Goal: Find specific page/section: Find specific page/section

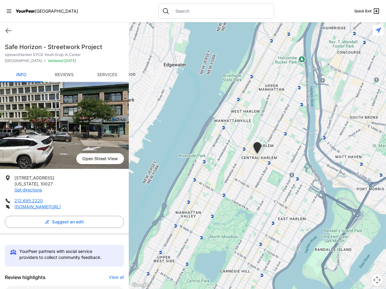
click at [9, 11] on icon at bounding box center [9, 11] width 5 height 4
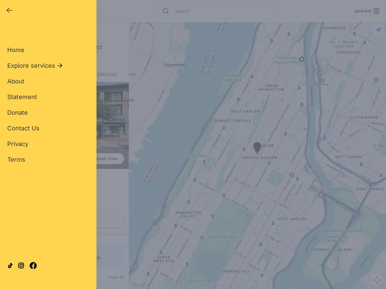
click at [8, 31] on div "Home Explore services About Statement Donate Contact Us Privacy Terms" at bounding box center [48, 96] width 82 height 138
click at [63, 222] on div "Single Adult Families Soup Kitchen Food Pantry Toiletries Restrooms Showers Lau…" at bounding box center [48, 138] width 82 height 223
click at [113, 278] on div "Close panel YourPeer [GEOGRAPHIC_DATA] Quick Exit Single Adult Families Soup Ki…" at bounding box center [193, 144] width 386 height 289
click at [257, 156] on div "Close panel YourPeer [GEOGRAPHIC_DATA] Quick Exit Single Adult Families Soup Ki…" at bounding box center [193, 144] width 386 height 289
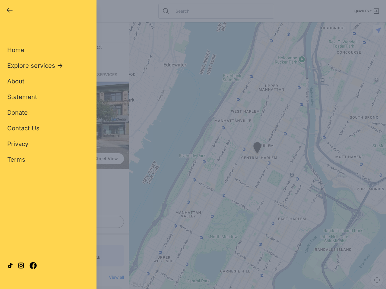
click at [257, 156] on div "Close panel YourPeer [GEOGRAPHIC_DATA] Quick Exit Single Adult Families Soup Ki…" at bounding box center [193, 144] width 386 height 289
click at [257, 149] on div "Close panel YourPeer [GEOGRAPHIC_DATA] Quick Exit Single Adult Families Soup Ki…" at bounding box center [193, 144] width 386 height 289
click at [377, 280] on div "Close panel YourPeer [GEOGRAPHIC_DATA] Quick Exit Single Adult Families Soup Ki…" at bounding box center [193, 144] width 386 height 289
click at [378, 30] on div "Close panel YourPeer [GEOGRAPHIC_DATA] Quick Exit Single Adult Families Soup Ki…" at bounding box center [193, 144] width 386 height 289
